Goal: Navigation & Orientation: Find specific page/section

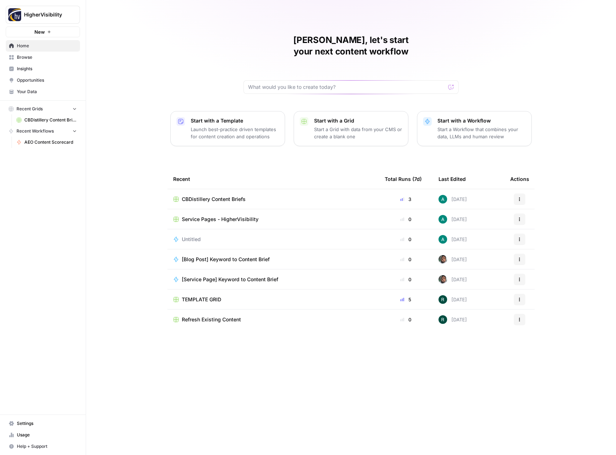
click at [46, 78] on span "Opportunities" at bounding box center [47, 80] width 60 height 6
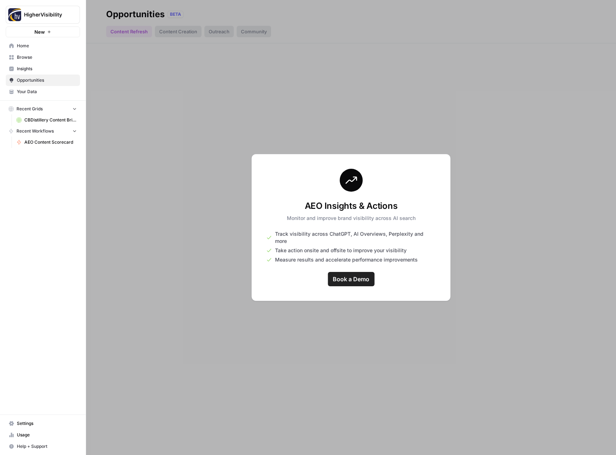
click at [47, 68] on span "Insights" at bounding box center [47, 69] width 60 height 6
click at [48, 63] on link "Browse" at bounding box center [43, 57] width 74 height 11
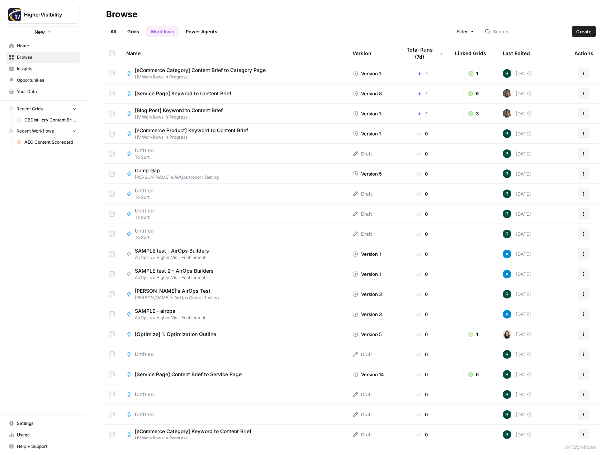
click at [135, 35] on link "Grids" at bounding box center [133, 31] width 20 height 11
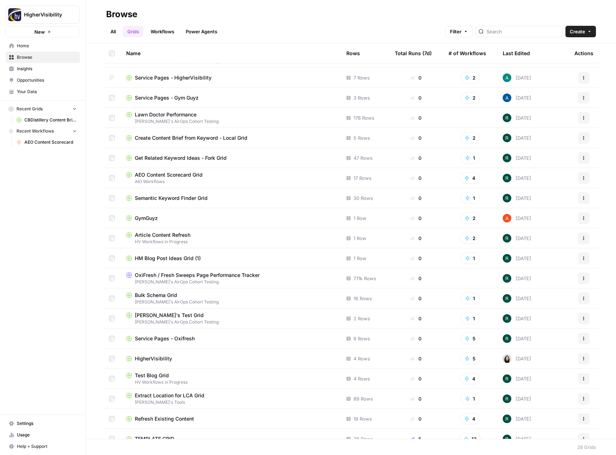
scroll to position [146, 0]
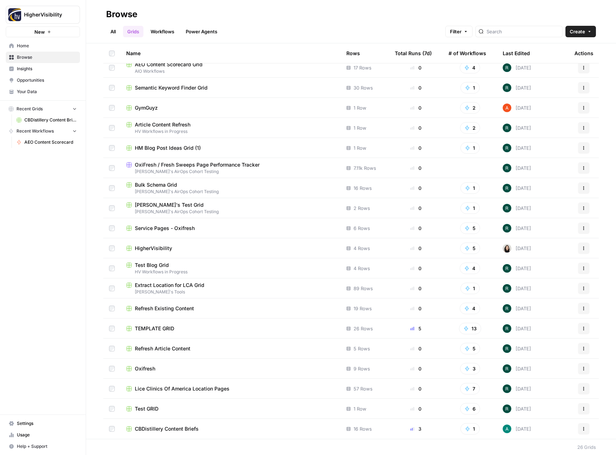
click at [162, 249] on span "HigherVisibility" at bounding box center [153, 248] width 37 height 7
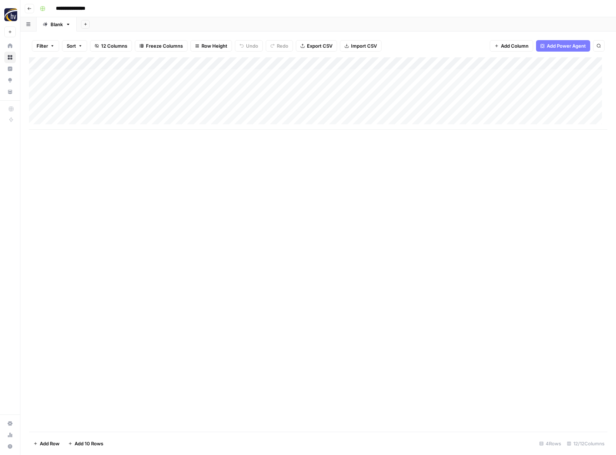
click at [31, 8] on icon "button" at bounding box center [29, 8] width 4 height 4
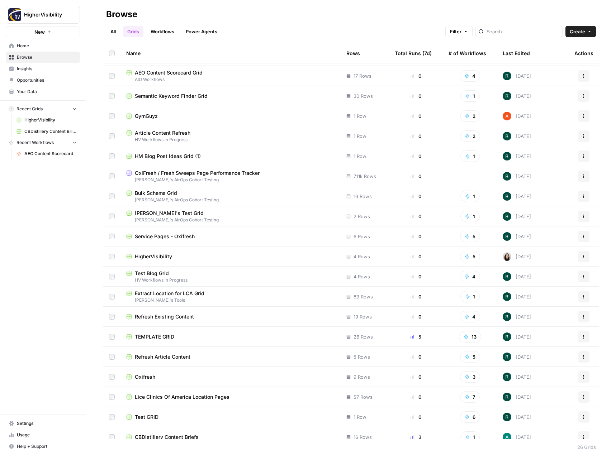
scroll to position [146, 0]
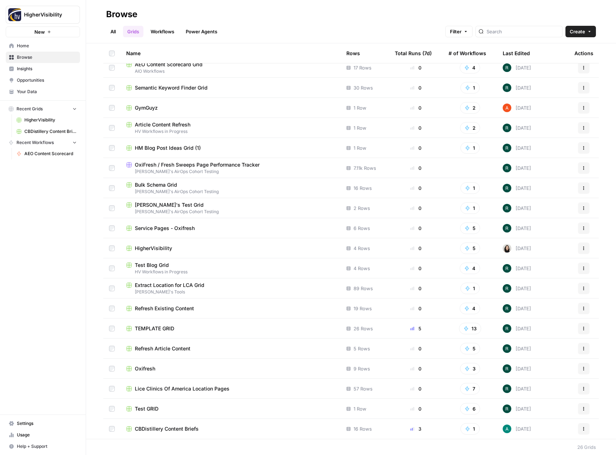
click at [160, 328] on span "TEMPLATE GRID" at bounding box center [154, 328] width 39 height 7
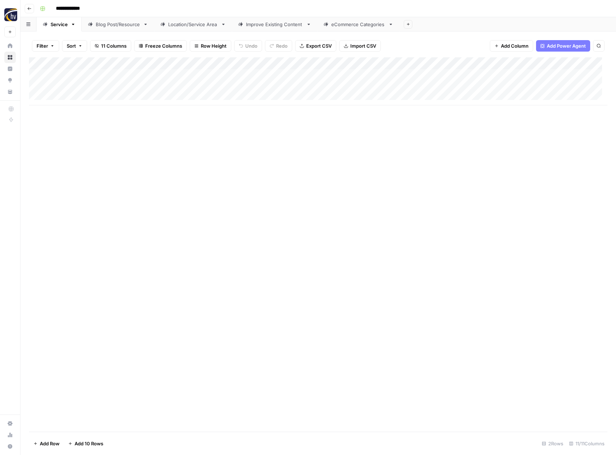
click at [31, 9] on icon "button" at bounding box center [29, 8] width 4 height 4
